Goal: Navigation & Orientation: Find specific page/section

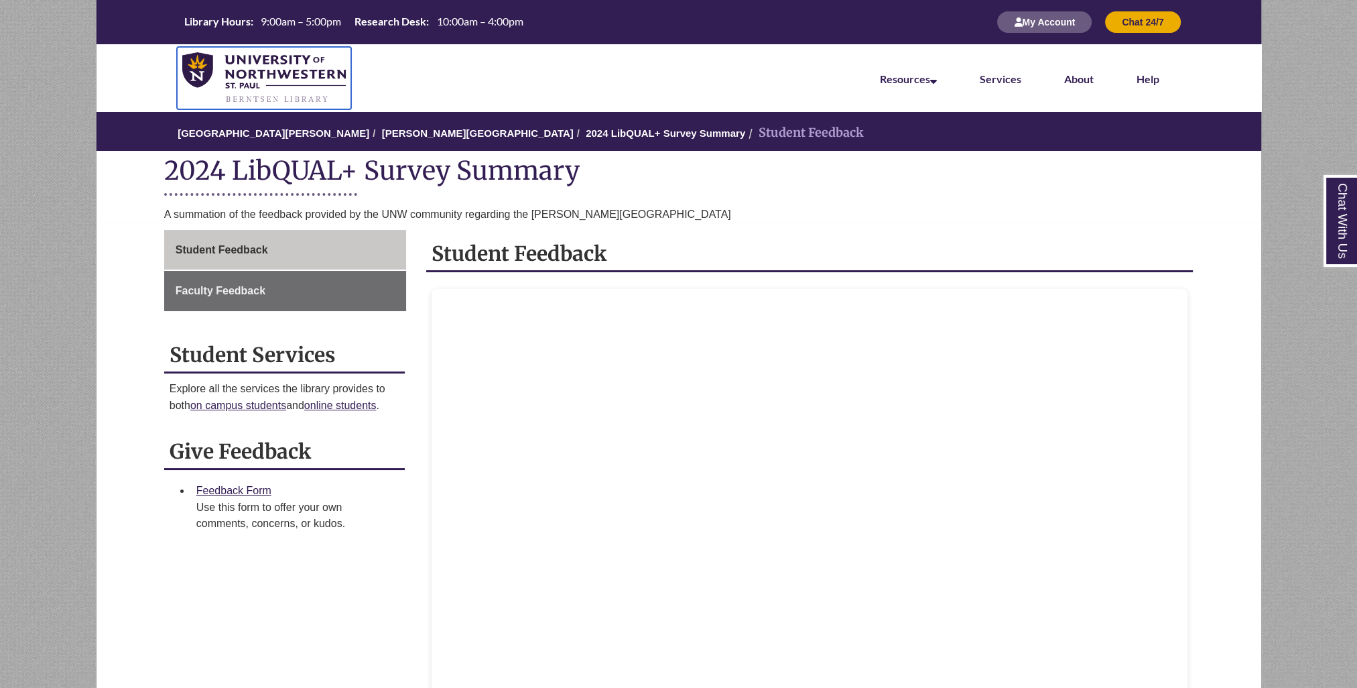
click at [288, 68] on img at bounding box center [264, 78] width 164 height 52
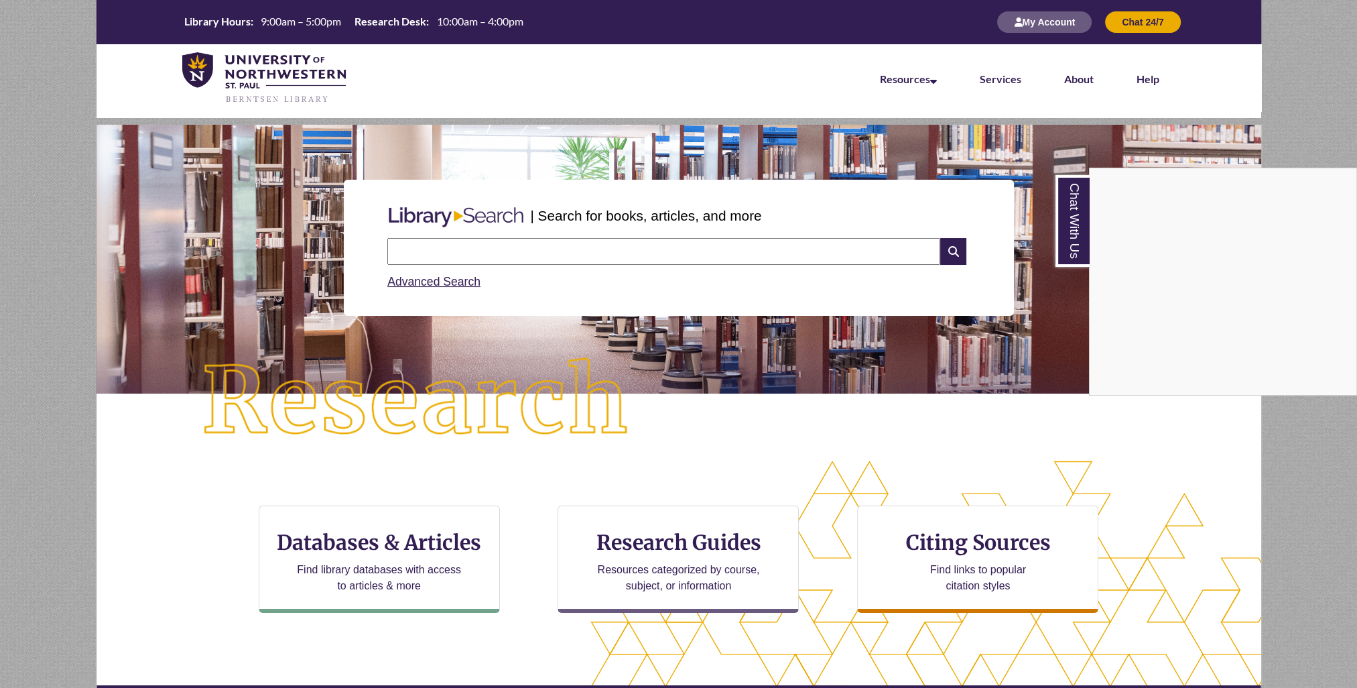
scroll to position [363, 1165]
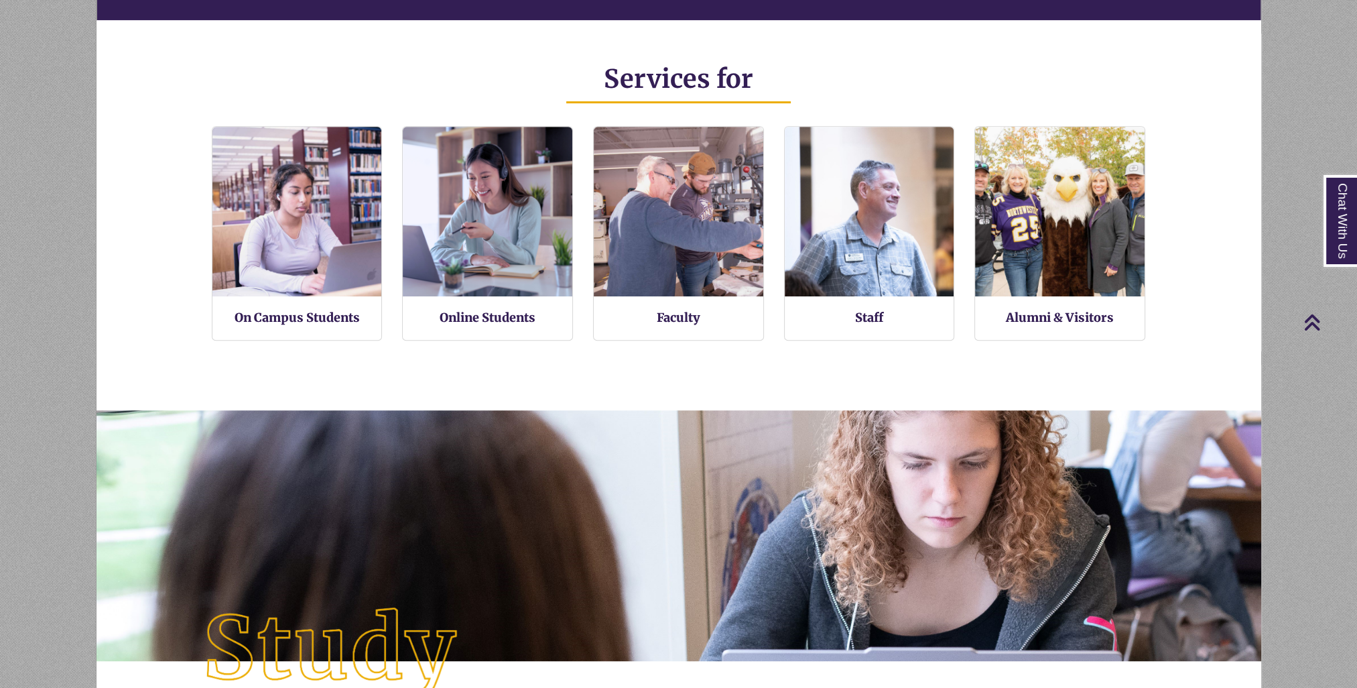
scroll to position [161, 0]
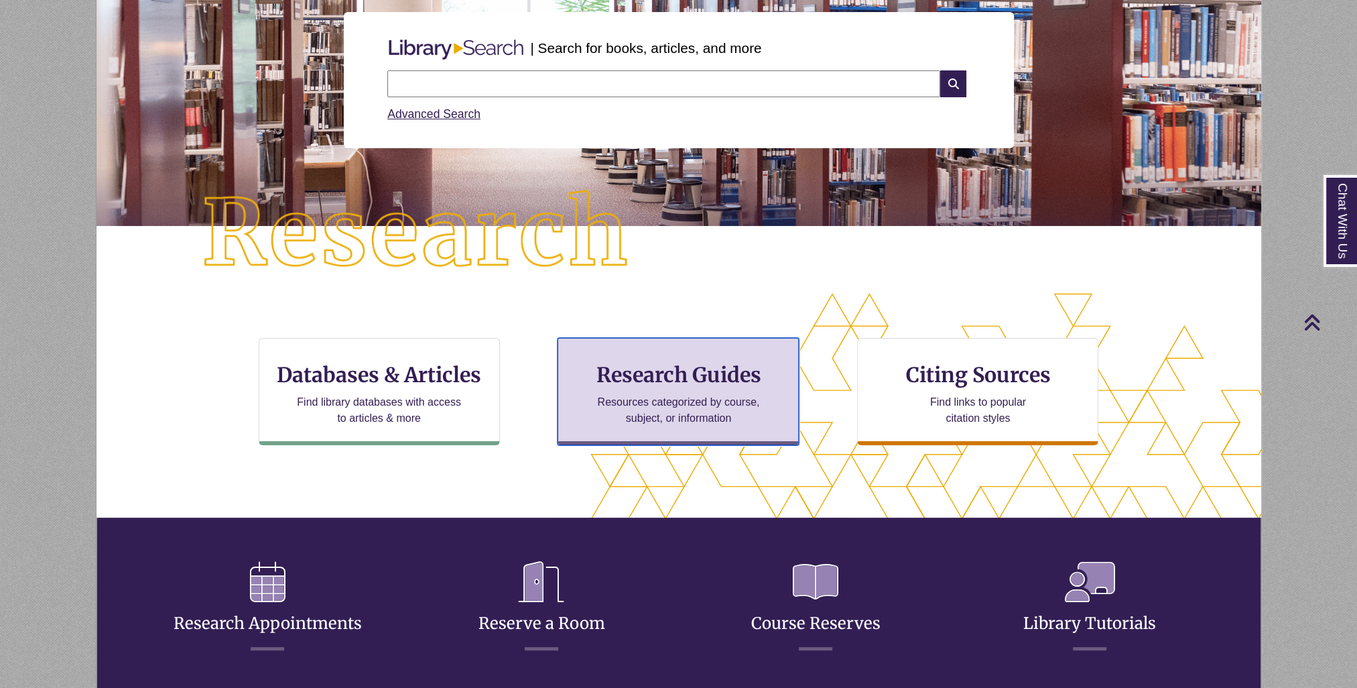
click at [703, 381] on h3 "Research Guides" at bounding box center [678, 374] width 219 height 25
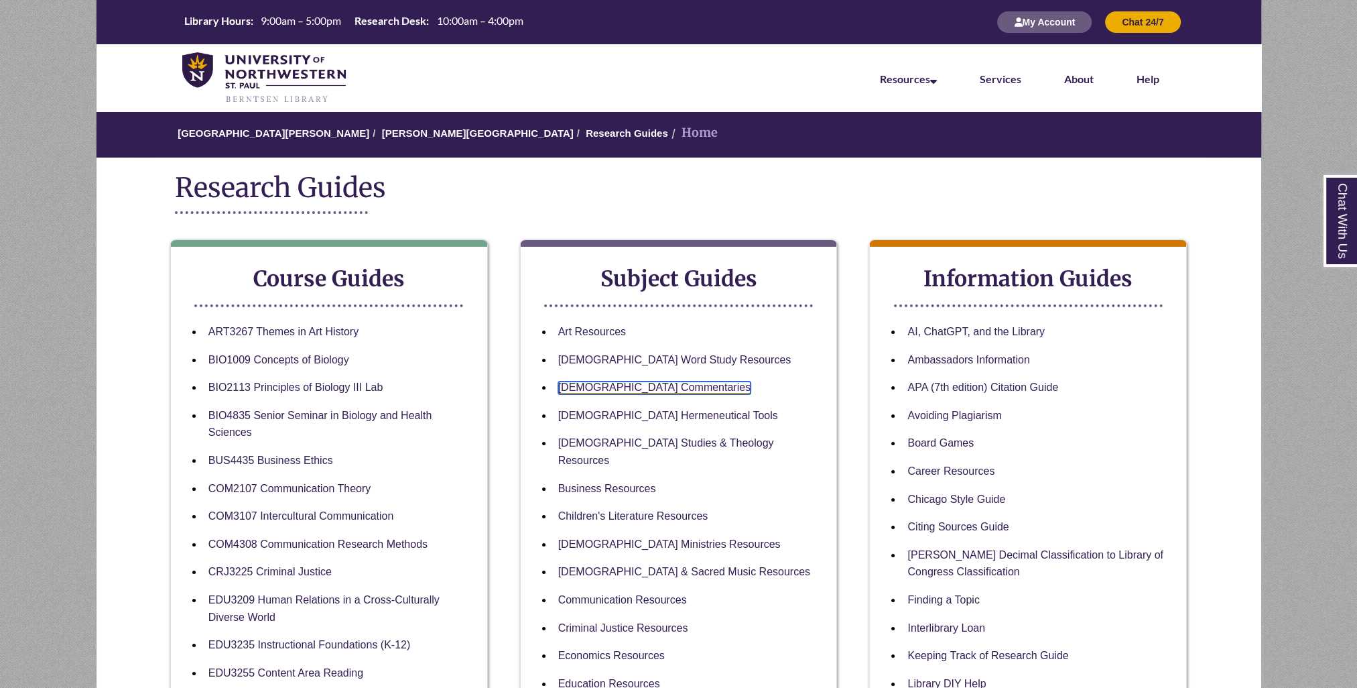
click at [647, 390] on link "Biblical Commentaries" at bounding box center [654, 387] width 192 height 13
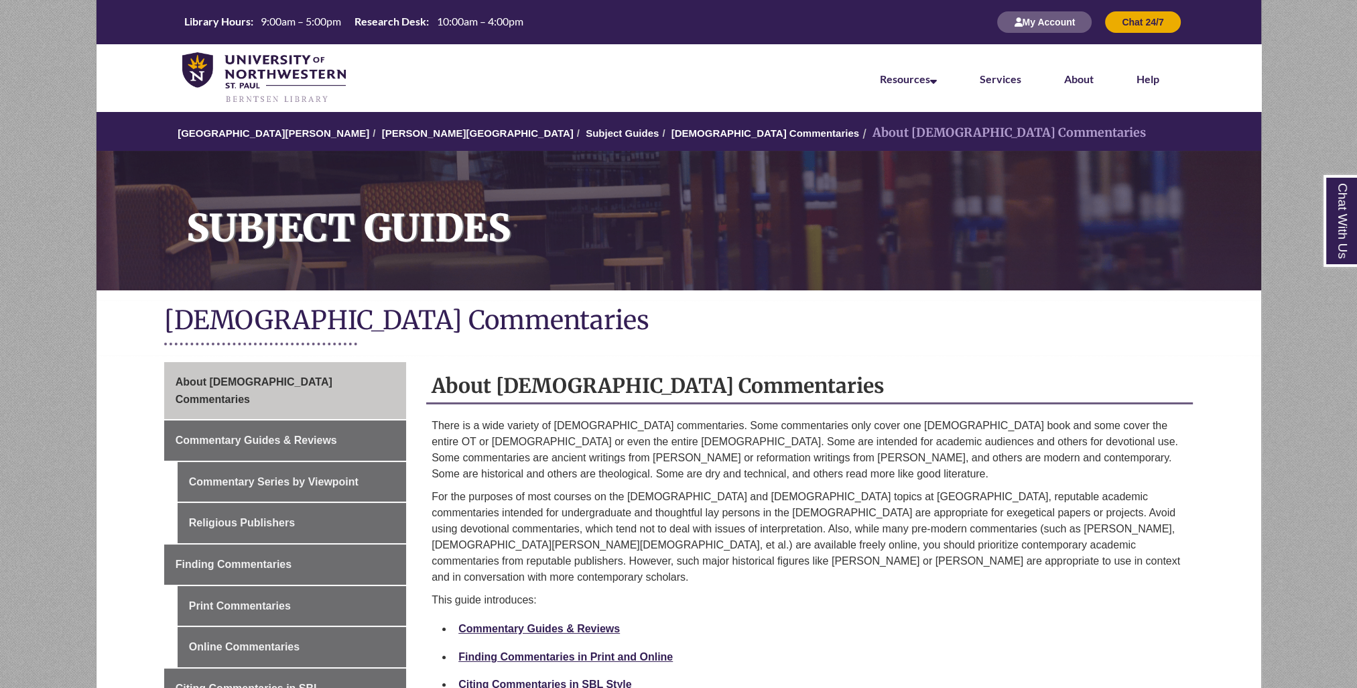
scroll to position [804, 0]
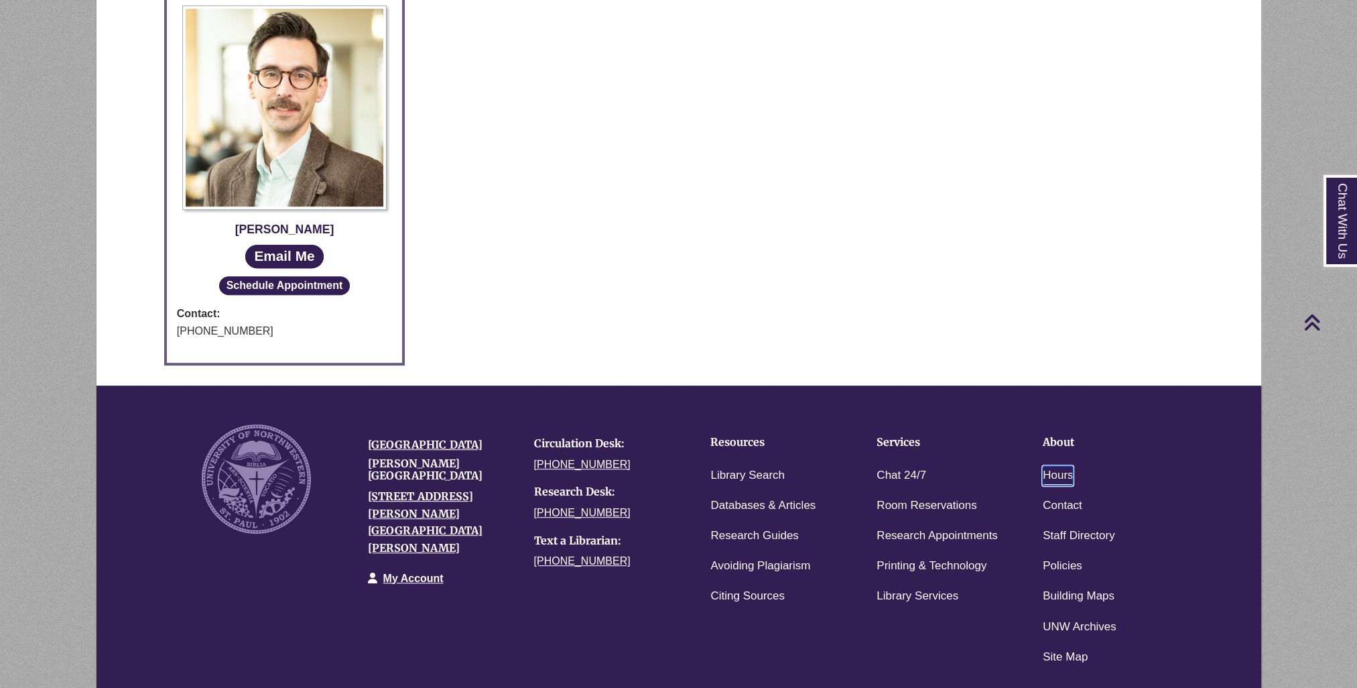
click at [1056, 466] on link "Hours" at bounding box center [1058, 475] width 30 height 19
